Goal: Task Accomplishment & Management: Use online tool/utility

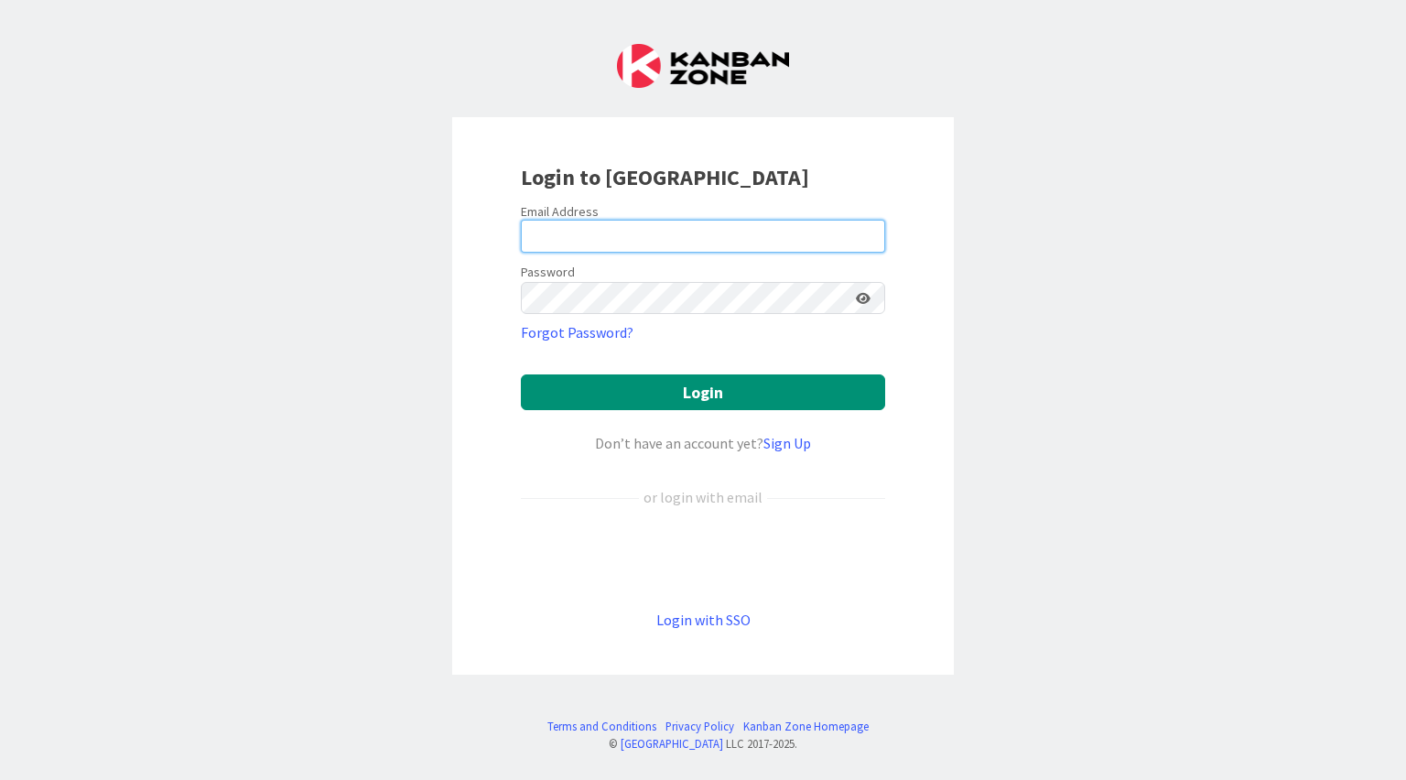
click at [627, 230] on input "email" at bounding box center [703, 236] width 364 height 33
type input "[EMAIL_ADDRESS][PERSON_NAME][DOMAIN_NAME]"
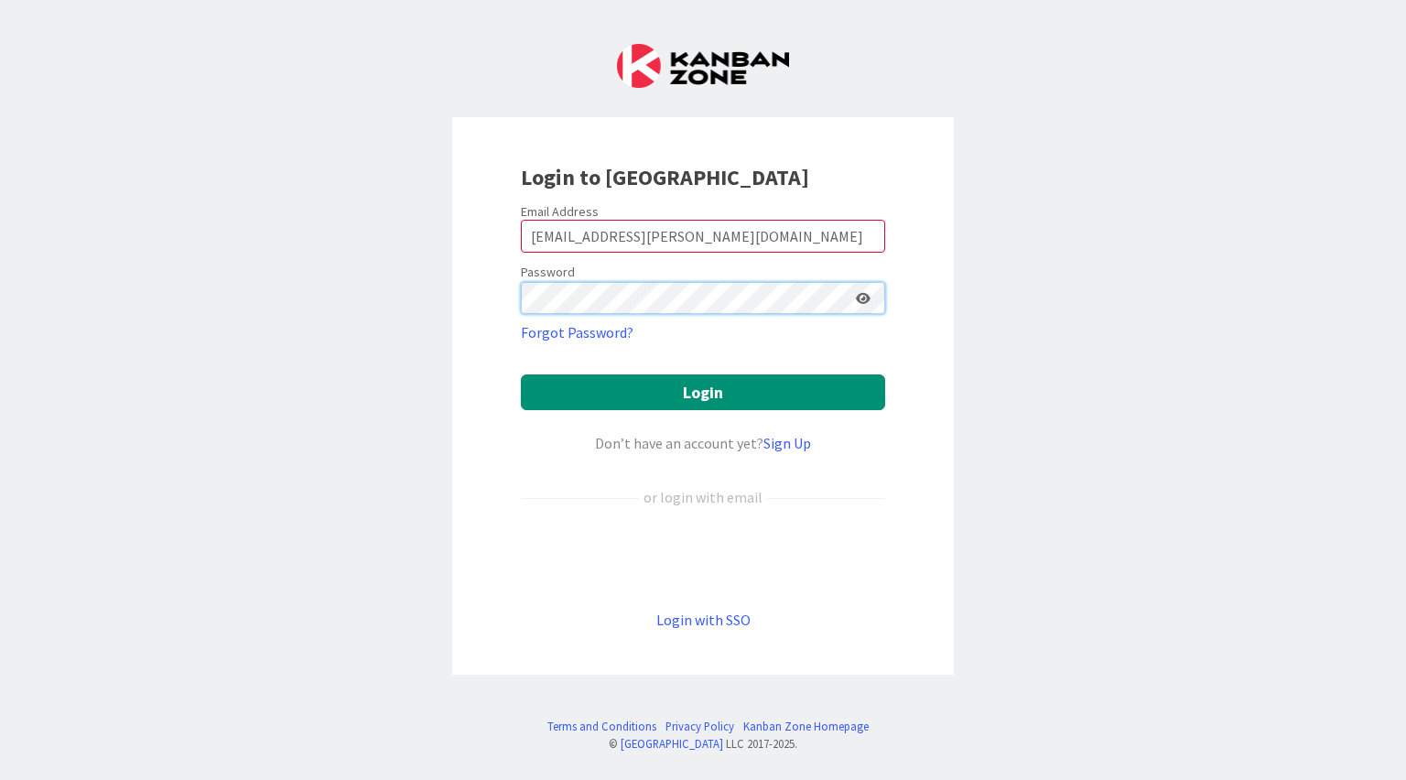
click at [521, 374] on button "Login" at bounding box center [703, 392] width 364 height 36
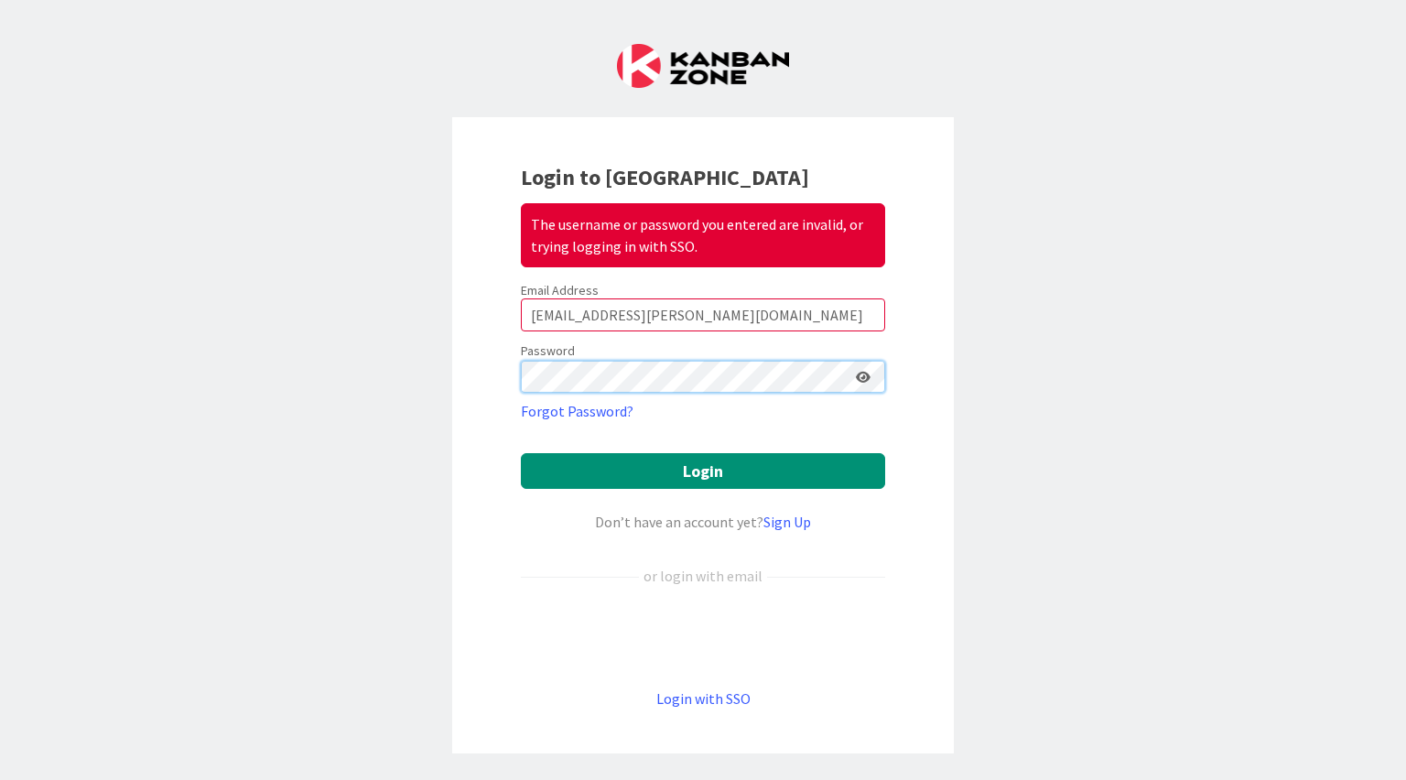
click at [521, 453] on button "Login" at bounding box center [703, 471] width 364 height 36
